Goal: Task Accomplishment & Management: Manage account settings

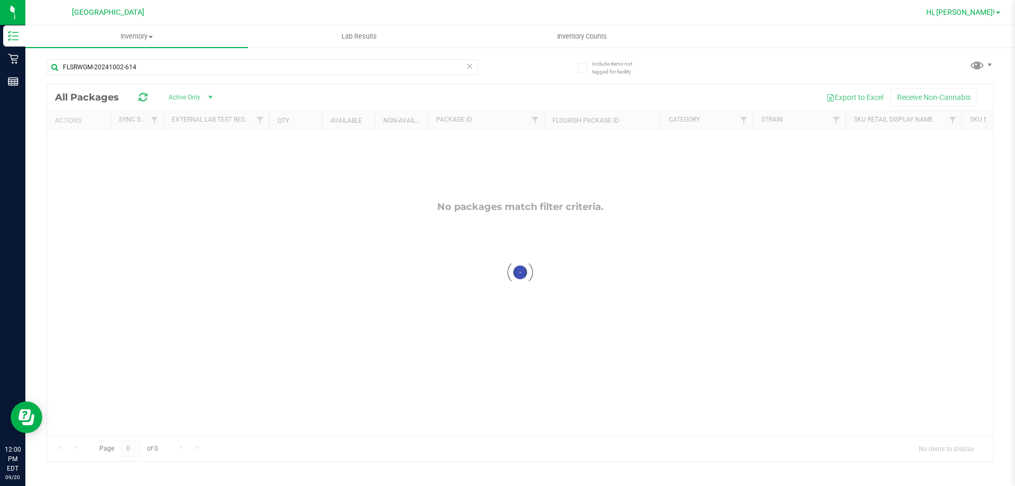
click at [977, 8] on span "Hi, [PERSON_NAME]!" at bounding box center [960, 12] width 69 height 8
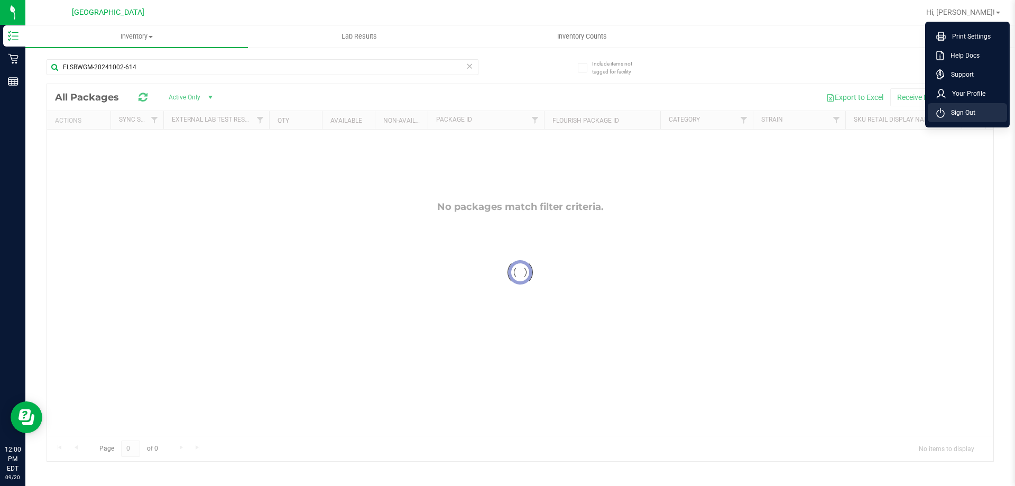
click at [961, 112] on span "Sign Out" at bounding box center [960, 112] width 31 height 11
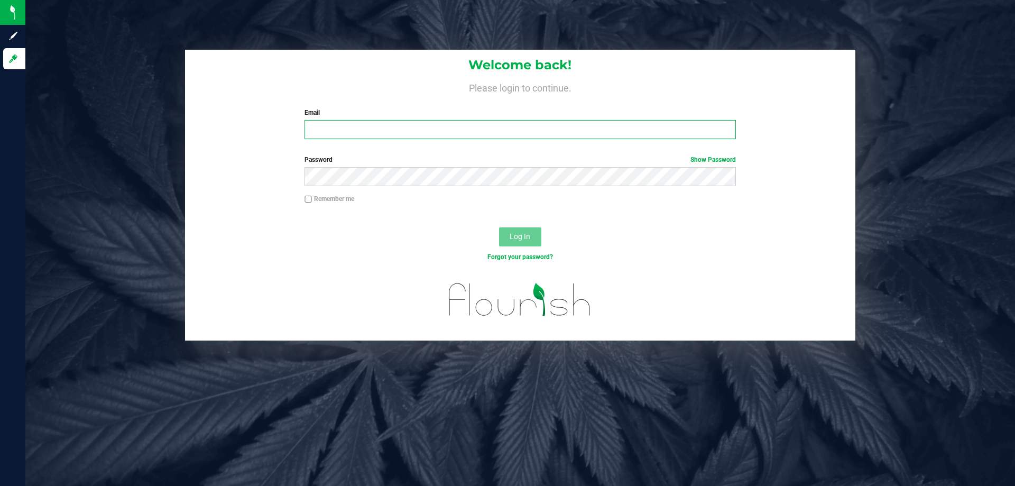
click at [517, 131] on input "Email" at bounding box center [520, 129] width 431 height 19
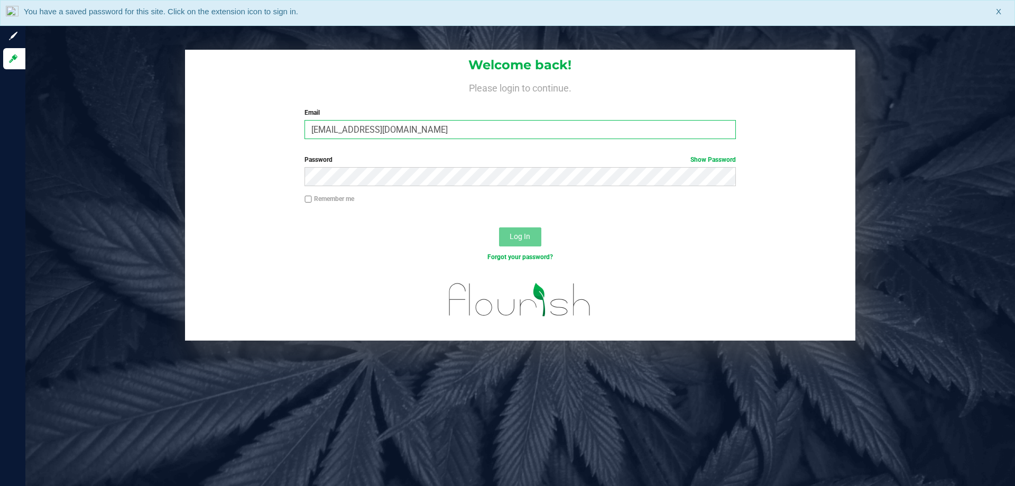
type input "[EMAIL_ADDRESS][DOMAIN_NAME]"
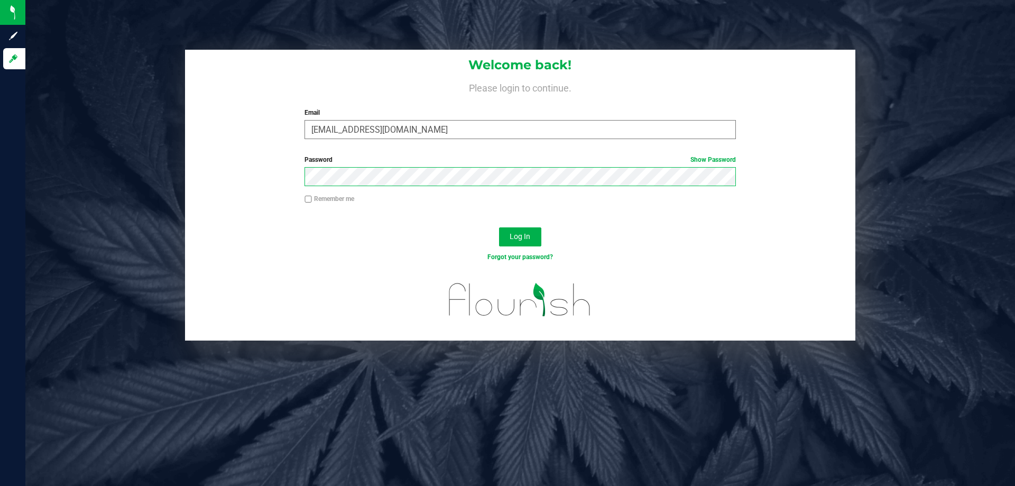
click at [499, 227] on button "Log In" at bounding box center [520, 236] width 42 height 19
